Goal: Find specific page/section: Find specific page/section

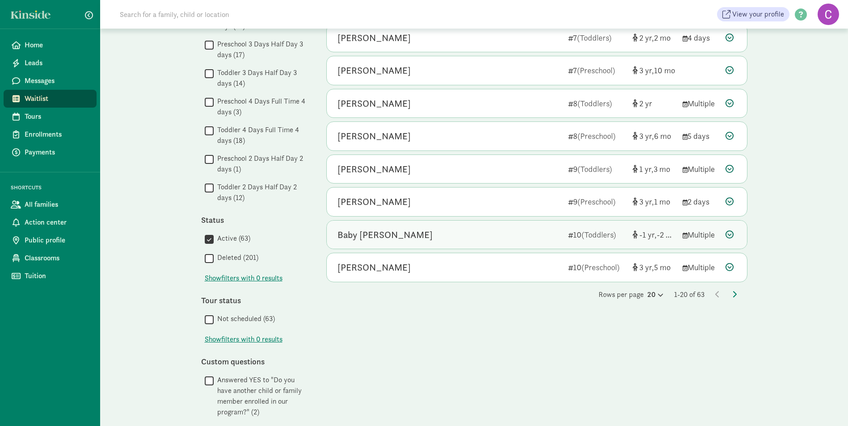
scroll to position [491, 0]
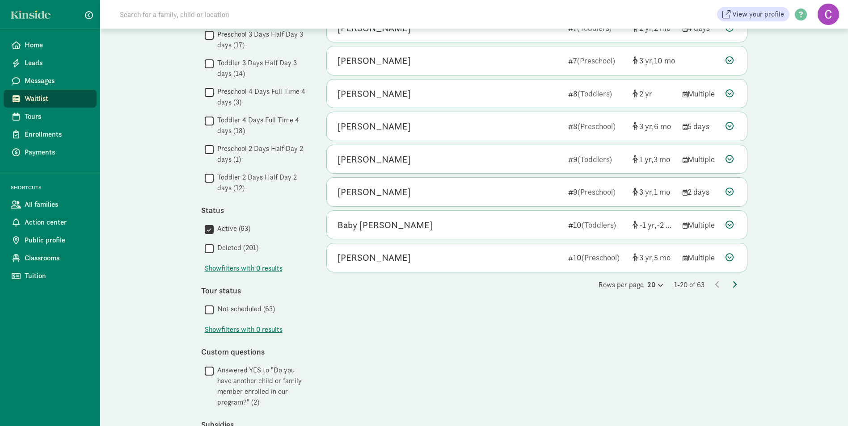
click at [732, 285] on icon at bounding box center [734, 284] width 4 height 7
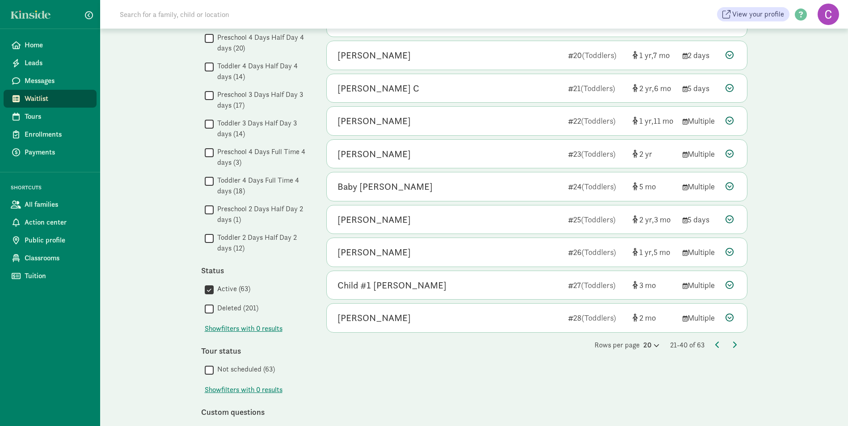
scroll to position [447, 0]
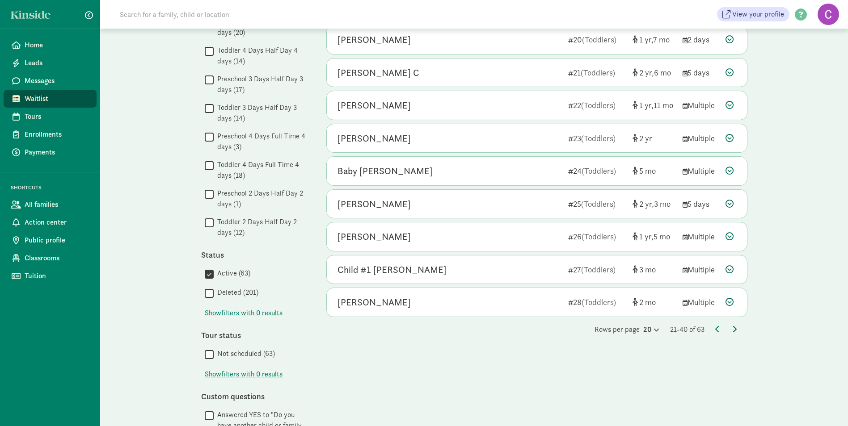
click at [733, 329] on icon at bounding box center [734, 329] width 4 height 7
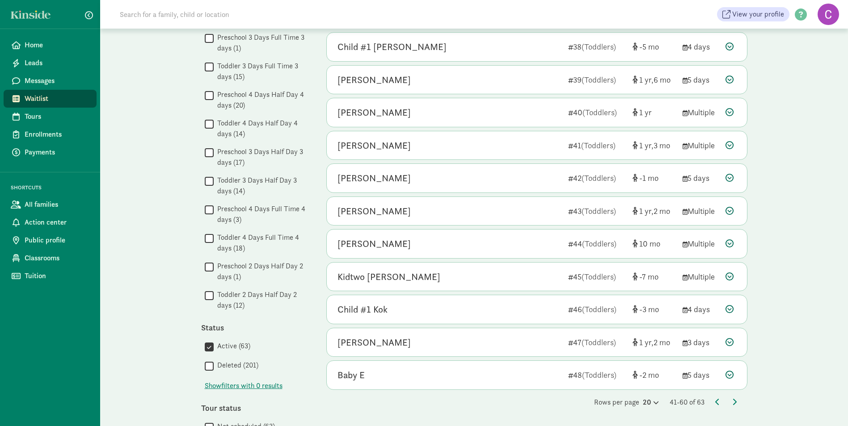
scroll to position [402, 0]
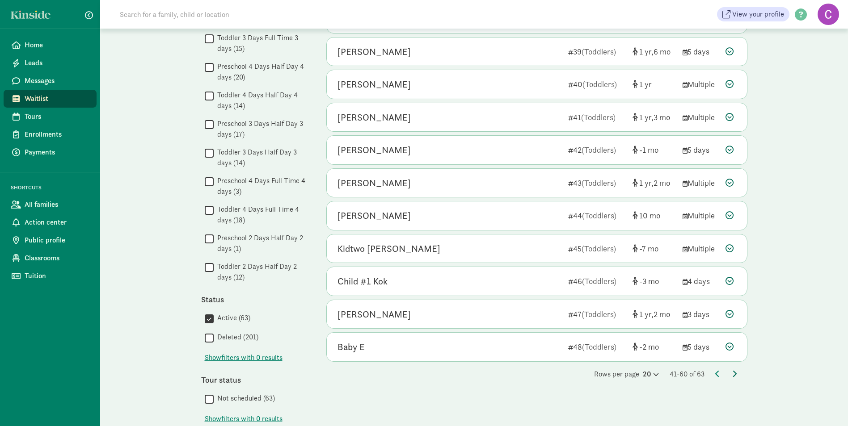
click at [735, 375] on icon at bounding box center [734, 373] width 4 height 7
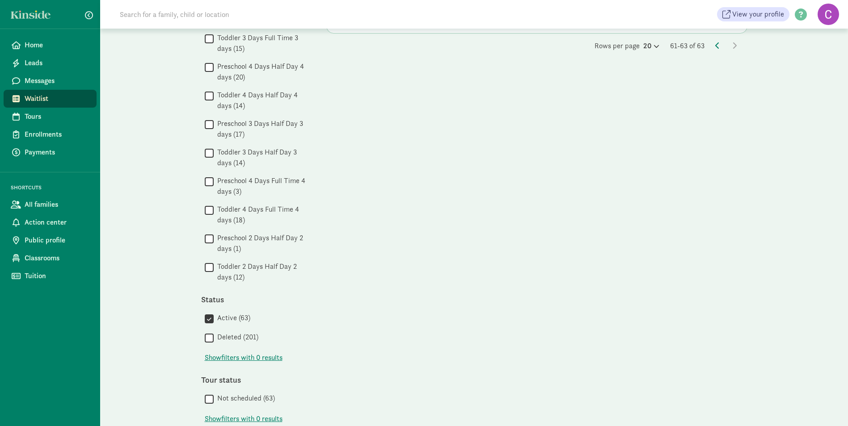
scroll to position [0, 0]
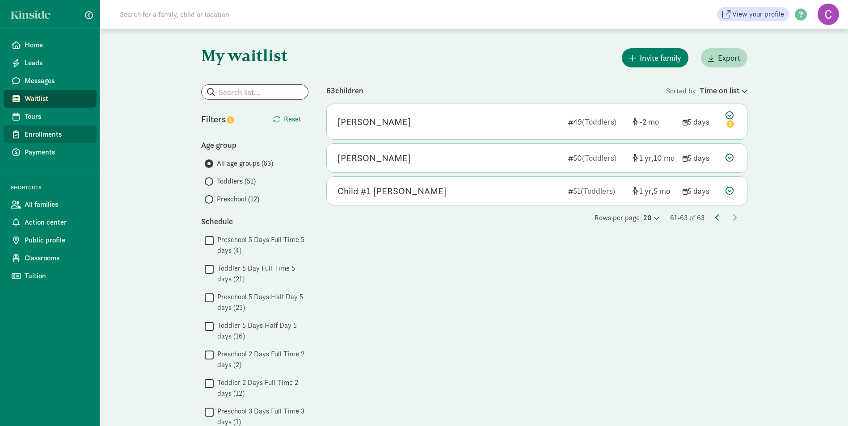
click at [46, 130] on span "Enrollments" at bounding box center [57, 134] width 65 height 11
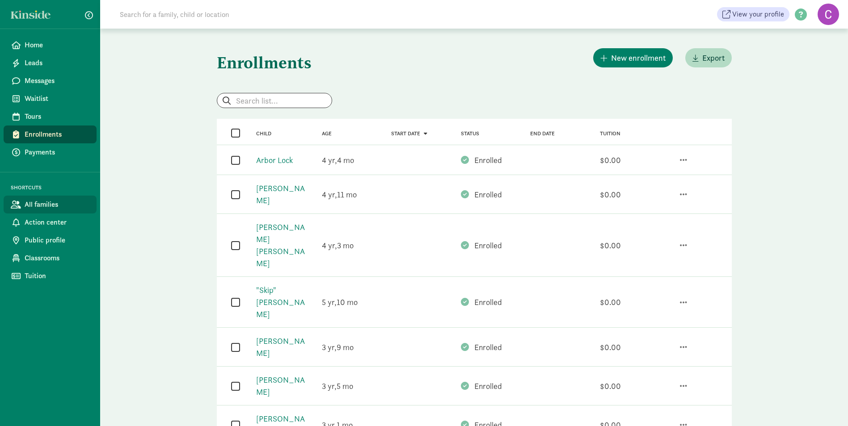
click at [46, 209] on span "All families" at bounding box center [57, 204] width 65 height 11
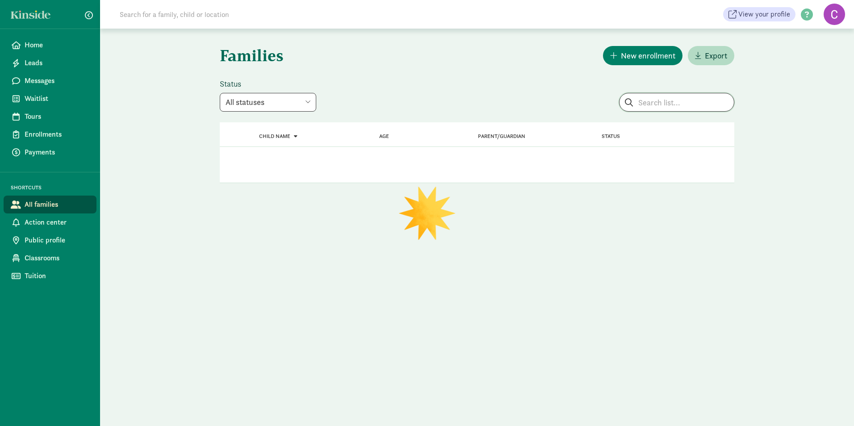
click at [653, 103] on input "search" at bounding box center [677, 102] width 114 height 18
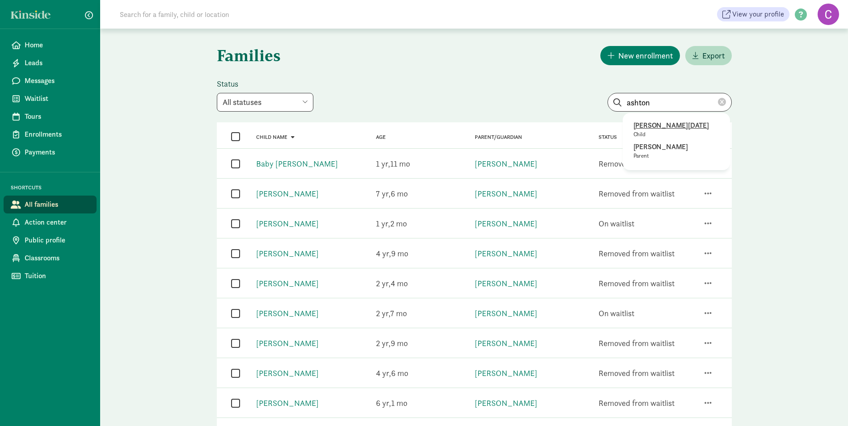
click at [665, 127] on p "[PERSON_NAME][DATE]" at bounding box center [676, 125] width 86 height 11
type input "[PERSON_NAME][DATE]"
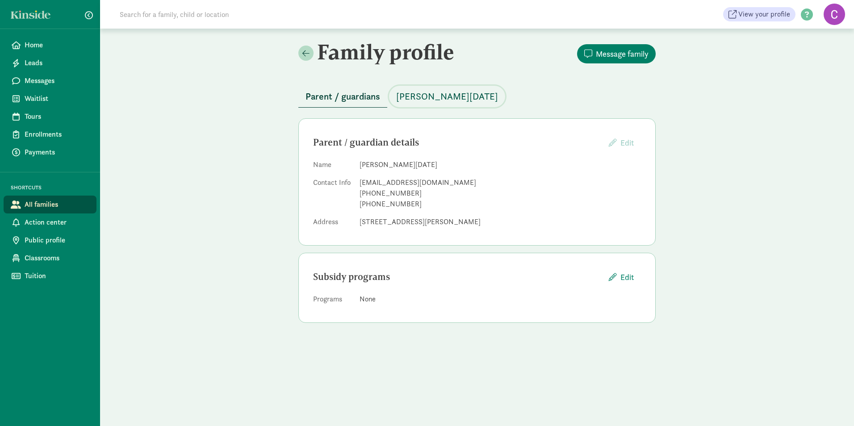
click at [437, 93] on span "[PERSON_NAME][DATE]" at bounding box center [447, 96] width 102 height 14
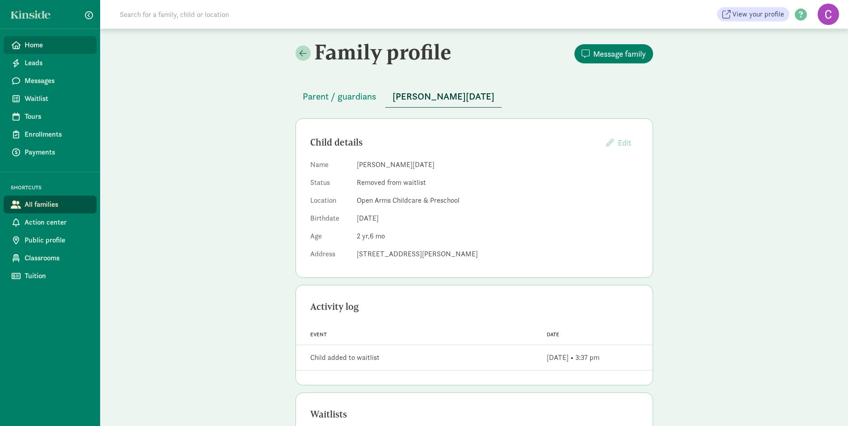
click at [27, 47] on span "Home" at bounding box center [57, 45] width 65 height 11
